Goal: Task Accomplishment & Management: Manage account settings

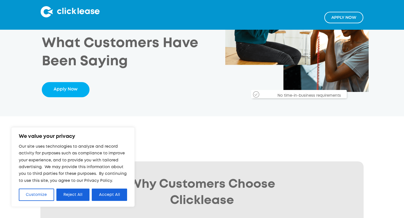
scroll to position [106, 0]
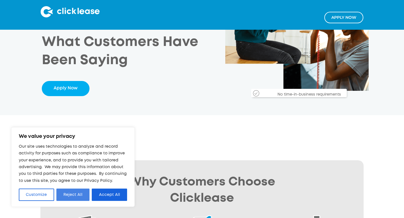
click at [76, 194] on button "Reject All" at bounding box center [72, 195] width 33 height 12
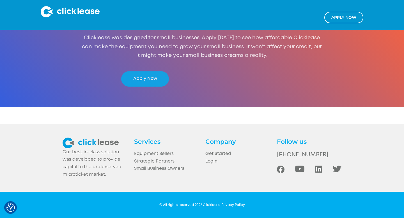
scroll to position [1064, 0]
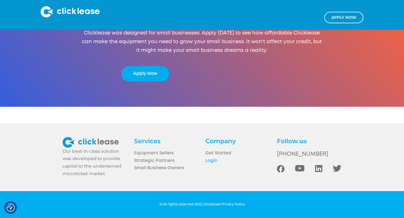
click at [211, 159] on link "Login" at bounding box center [237, 161] width 64 height 8
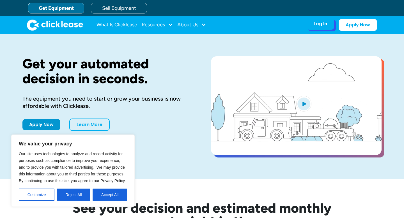
click at [325, 26] on div "Log In" at bounding box center [319, 24] width 13 height 6
